Goal: Task Accomplishment & Management: Manage account settings

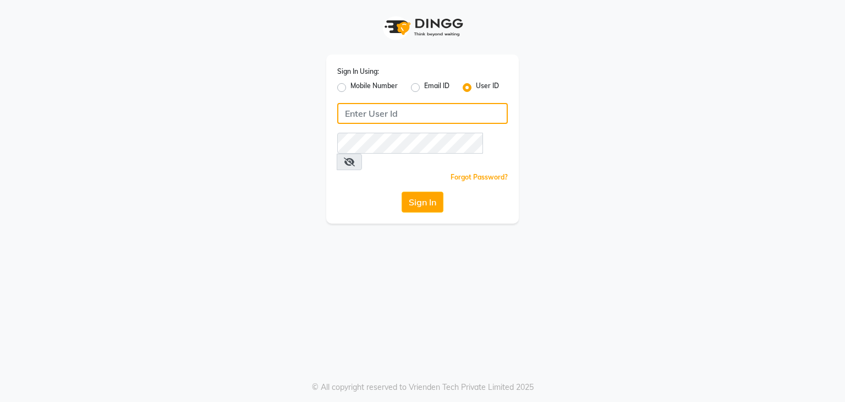
click at [377, 118] on input "Username" at bounding box center [422, 113] width 171 height 21
type input "[PERSON_NAME]"
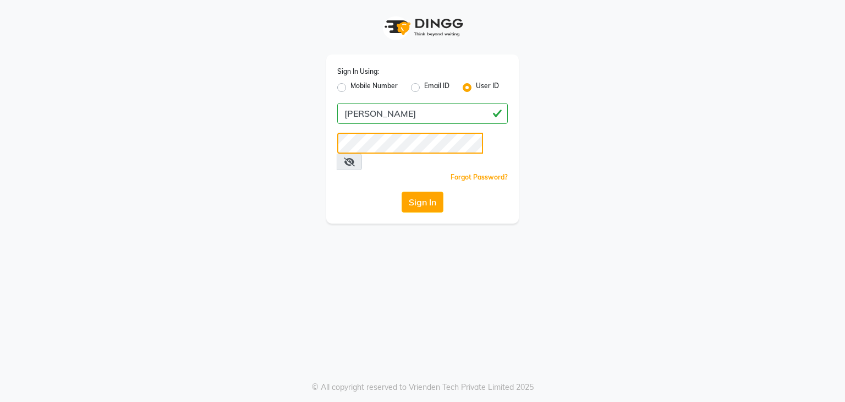
click at [402, 191] on button "Sign In" at bounding box center [423, 201] width 42 height 21
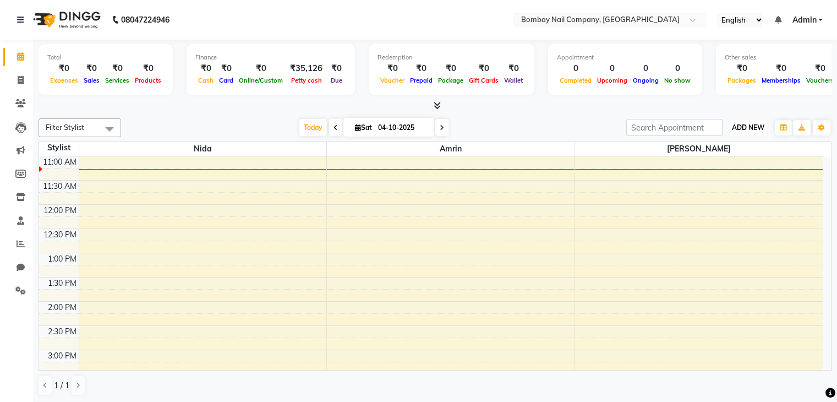
click at [749, 125] on span "ADD NEW" at bounding box center [748, 127] width 32 height 8
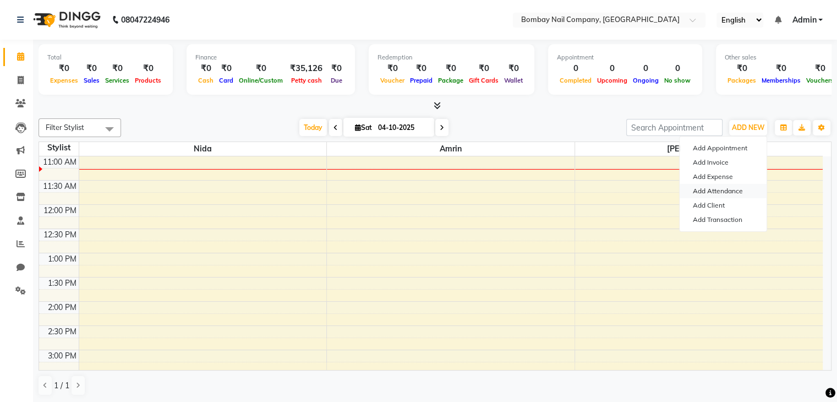
click at [730, 187] on link "Add Attendance" at bounding box center [723, 191] width 87 height 14
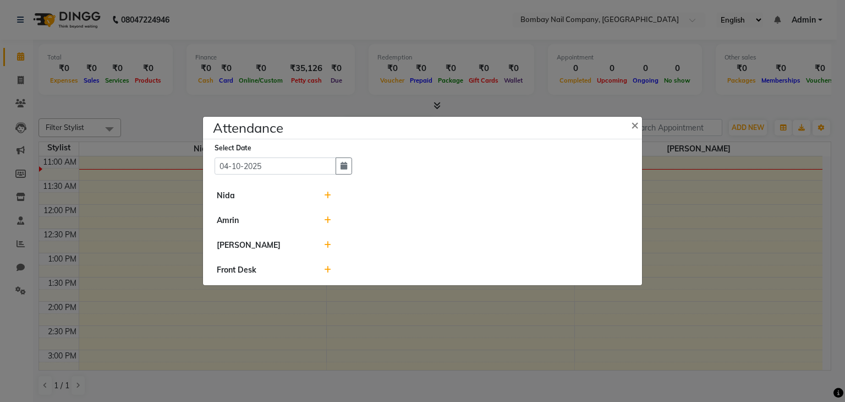
click at [324, 242] on icon at bounding box center [327, 245] width 7 height 8
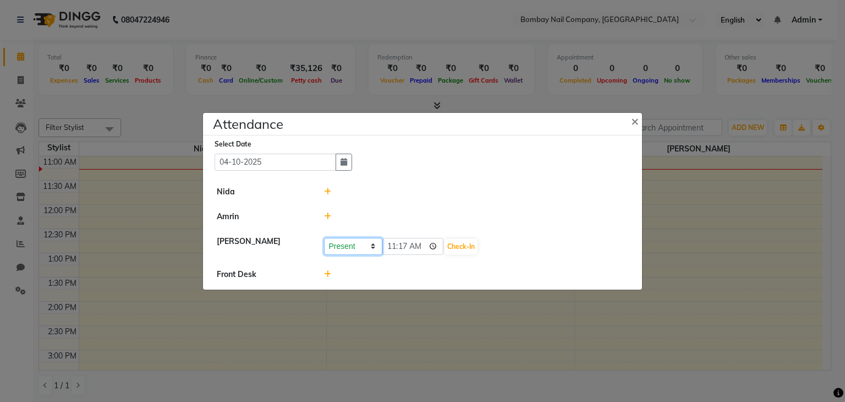
click at [366, 245] on select "Present Absent Late Half Day Weekly Off" at bounding box center [353, 246] width 58 height 17
select select "A"
click at [324, 238] on select "Present Absent Late Half Day Weekly Off" at bounding box center [353, 246] width 58 height 17
click at [393, 246] on button "Save" at bounding box center [393, 246] width 21 height 15
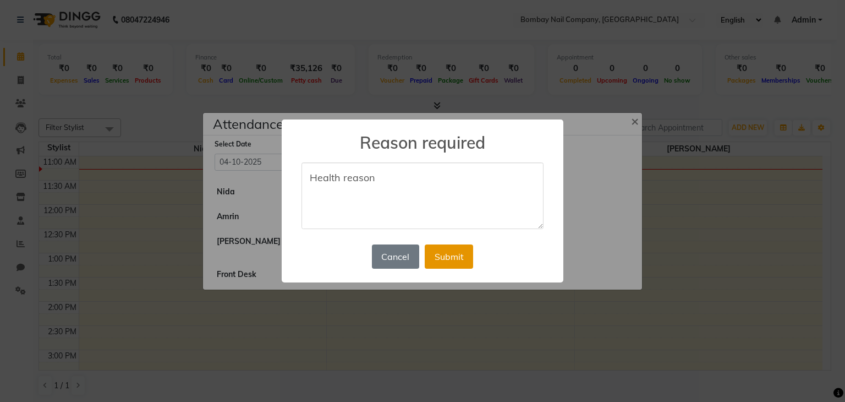
type textarea "Health reason"
click at [450, 252] on button "Submit" at bounding box center [449, 256] width 48 height 24
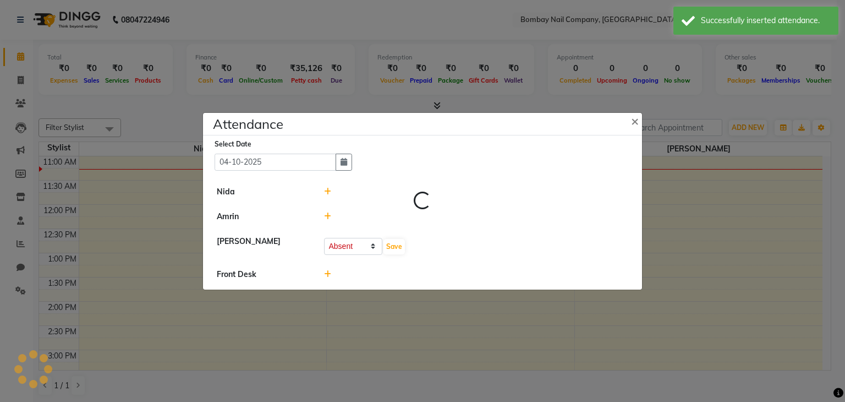
select select "A"
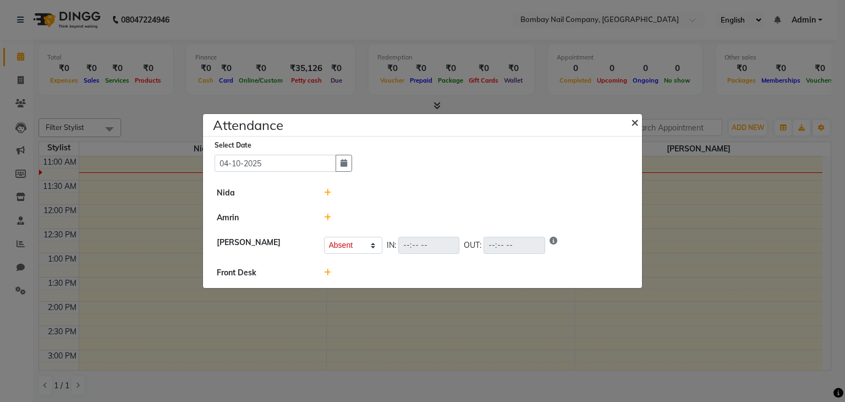
click at [634, 121] on span "×" at bounding box center [635, 121] width 8 height 17
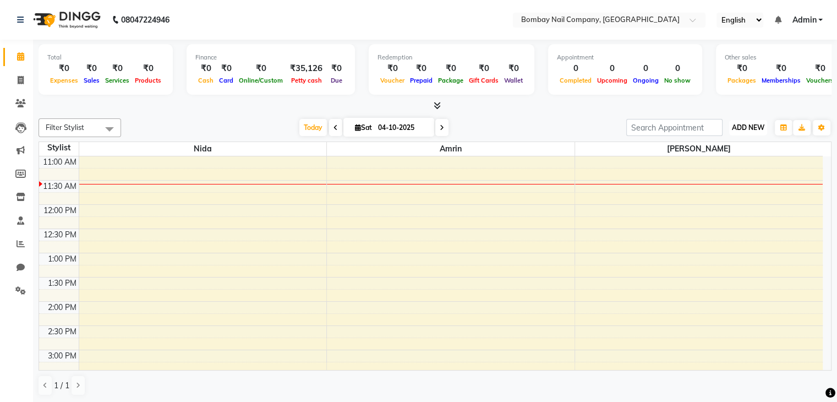
click at [732, 129] on span "ADD NEW" at bounding box center [748, 127] width 32 height 8
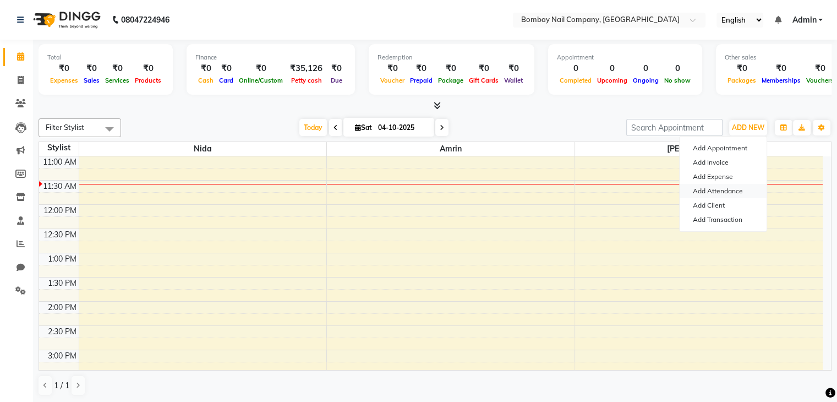
click at [719, 192] on link "Add Attendance" at bounding box center [723, 191] width 87 height 14
select select "A"
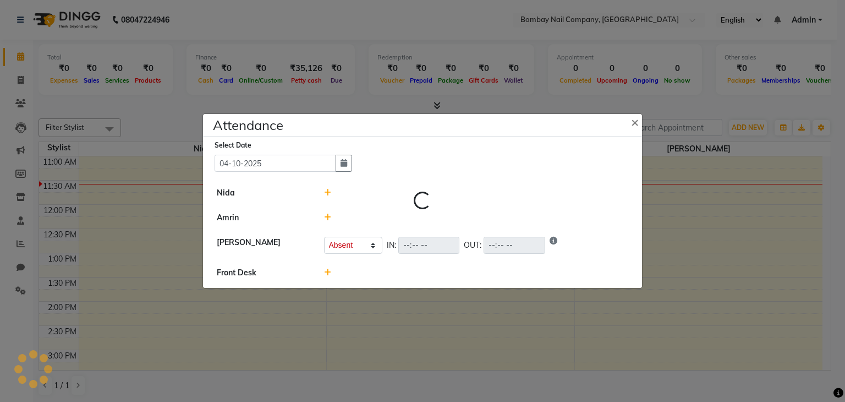
select select "A"
click at [326, 193] on icon at bounding box center [327, 193] width 7 height 8
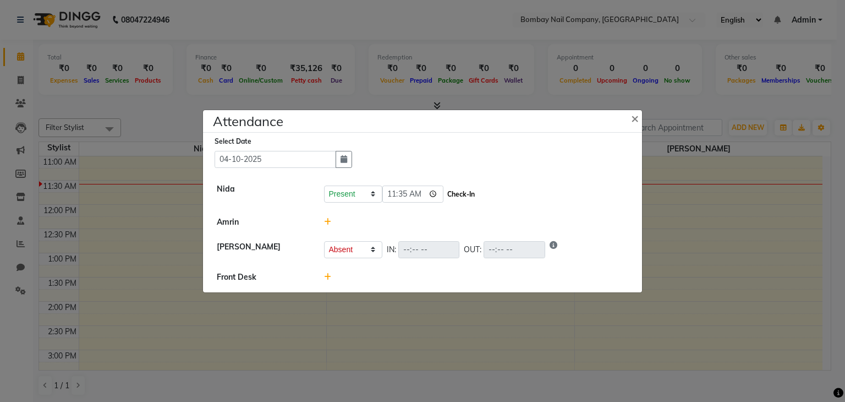
click at [447, 188] on button "Check-In" at bounding box center [461, 194] width 33 height 15
select select "A"
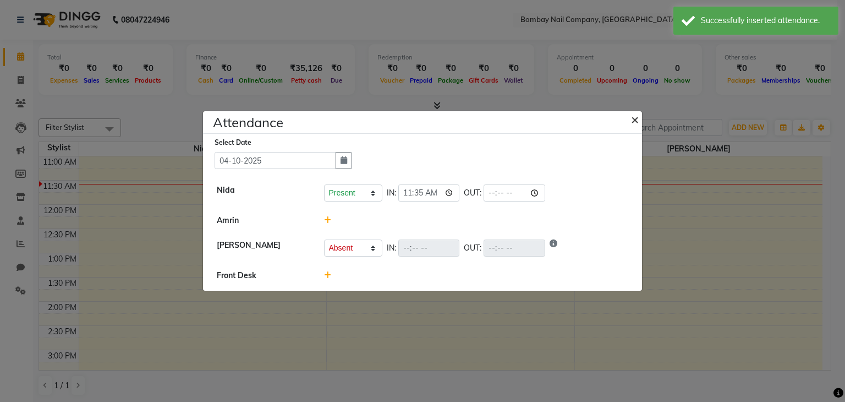
click at [636, 119] on span "×" at bounding box center [635, 119] width 8 height 17
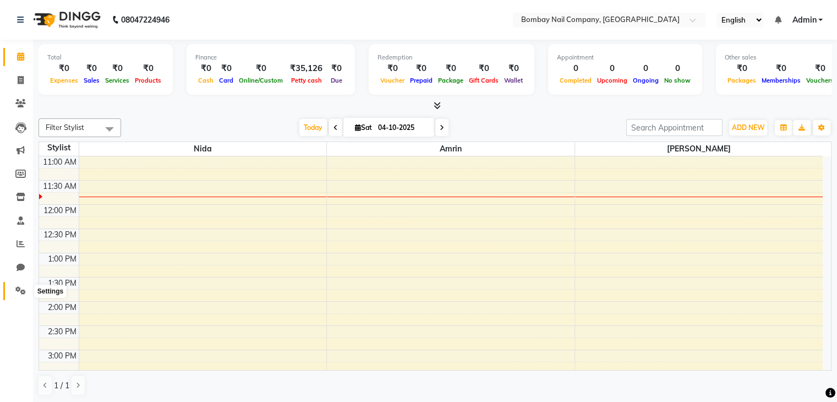
click at [15, 295] on span at bounding box center [20, 290] width 19 height 13
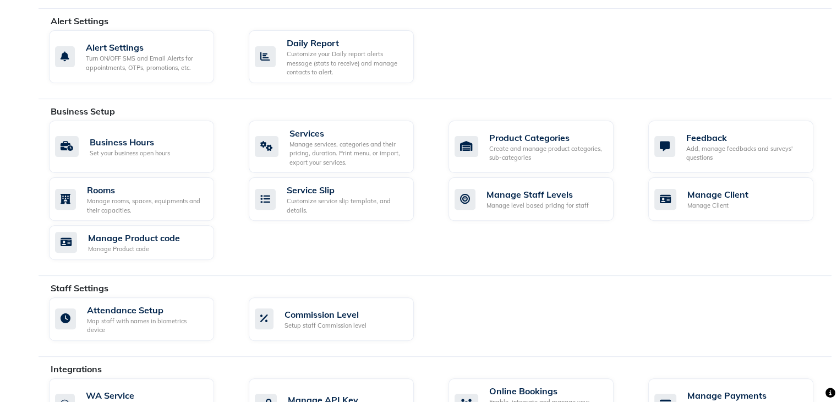
scroll to position [491, 0]
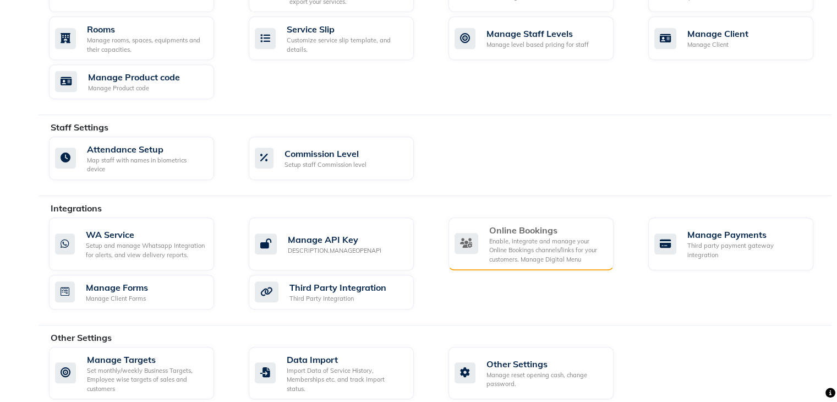
click at [524, 237] on div "Enable, integrate and manage your Online Bookings channels/links for your custo…" at bounding box center [547, 251] width 116 height 28
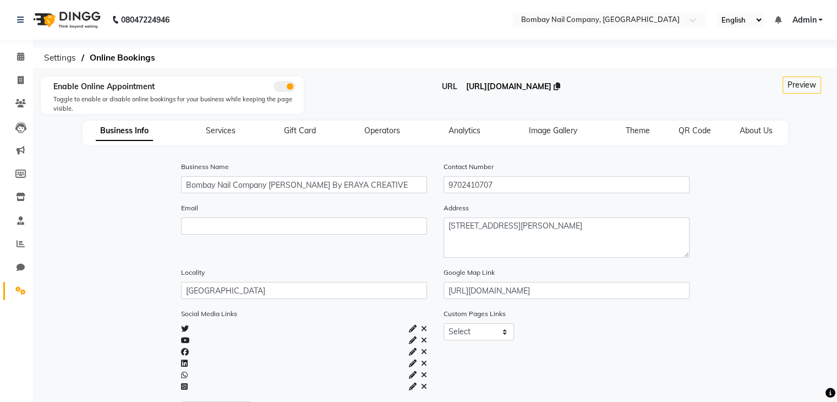
click at [528, 90] on span "[URL][DOMAIN_NAME]" at bounding box center [507, 86] width 85 height 10
click at [19, 60] on icon at bounding box center [20, 56] width 7 height 8
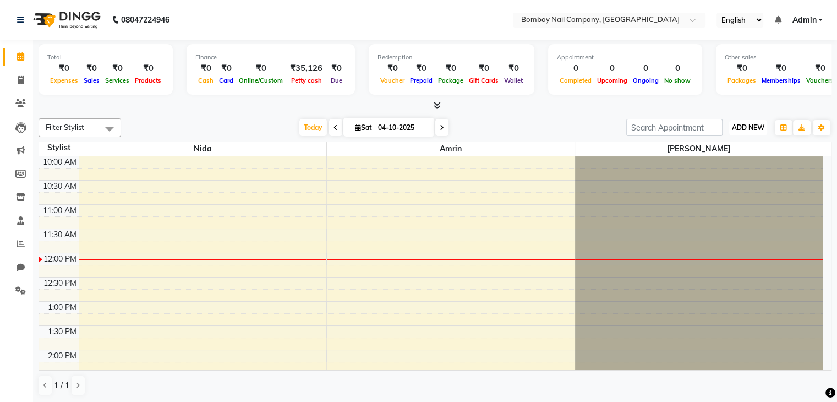
click at [748, 123] on span "ADD NEW" at bounding box center [748, 127] width 32 height 8
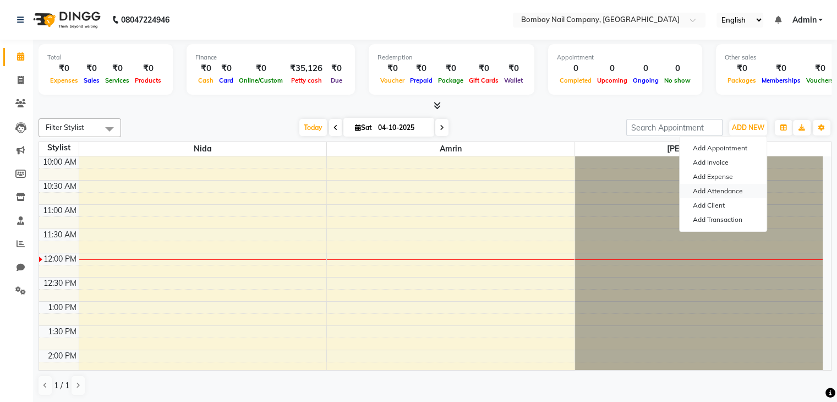
click at [733, 190] on link "Add Attendance" at bounding box center [723, 191] width 87 height 14
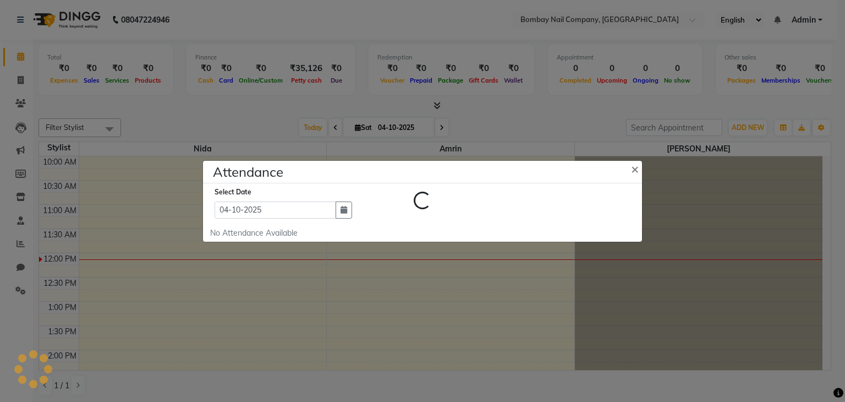
select select "A"
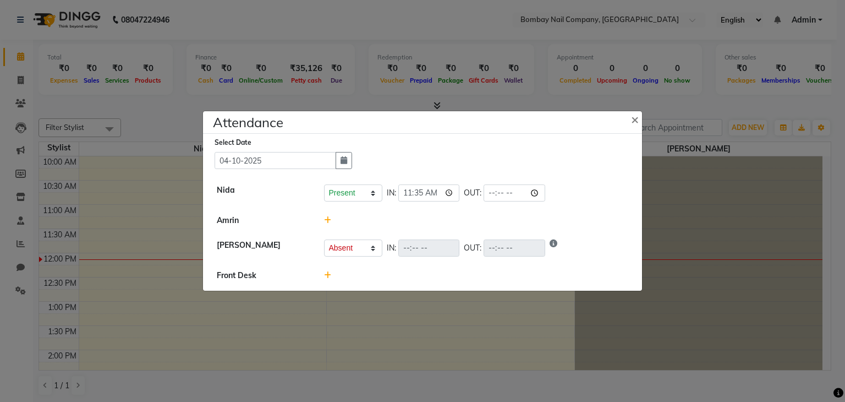
click at [328, 219] on icon at bounding box center [327, 220] width 7 height 8
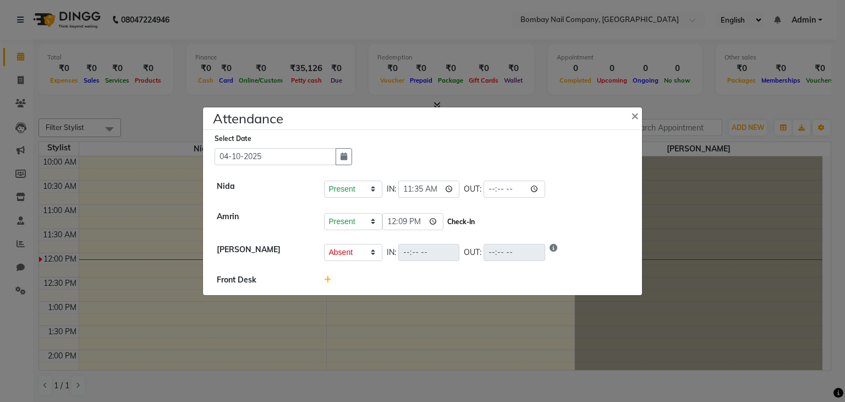
click at [452, 222] on button "Check-In" at bounding box center [461, 221] width 33 height 15
select select "A"
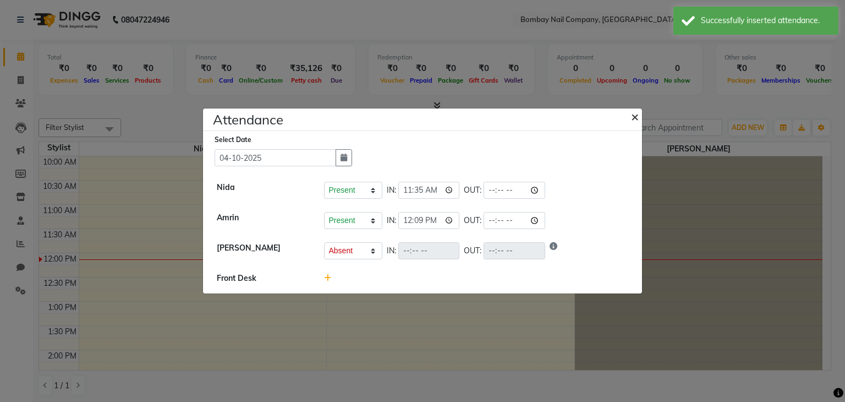
click at [633, 119] on span "×" at bounding box center [635, 116] width 8 height 17
